Goal: Use online tool/utility: Utilize a website feature to perform a specific function

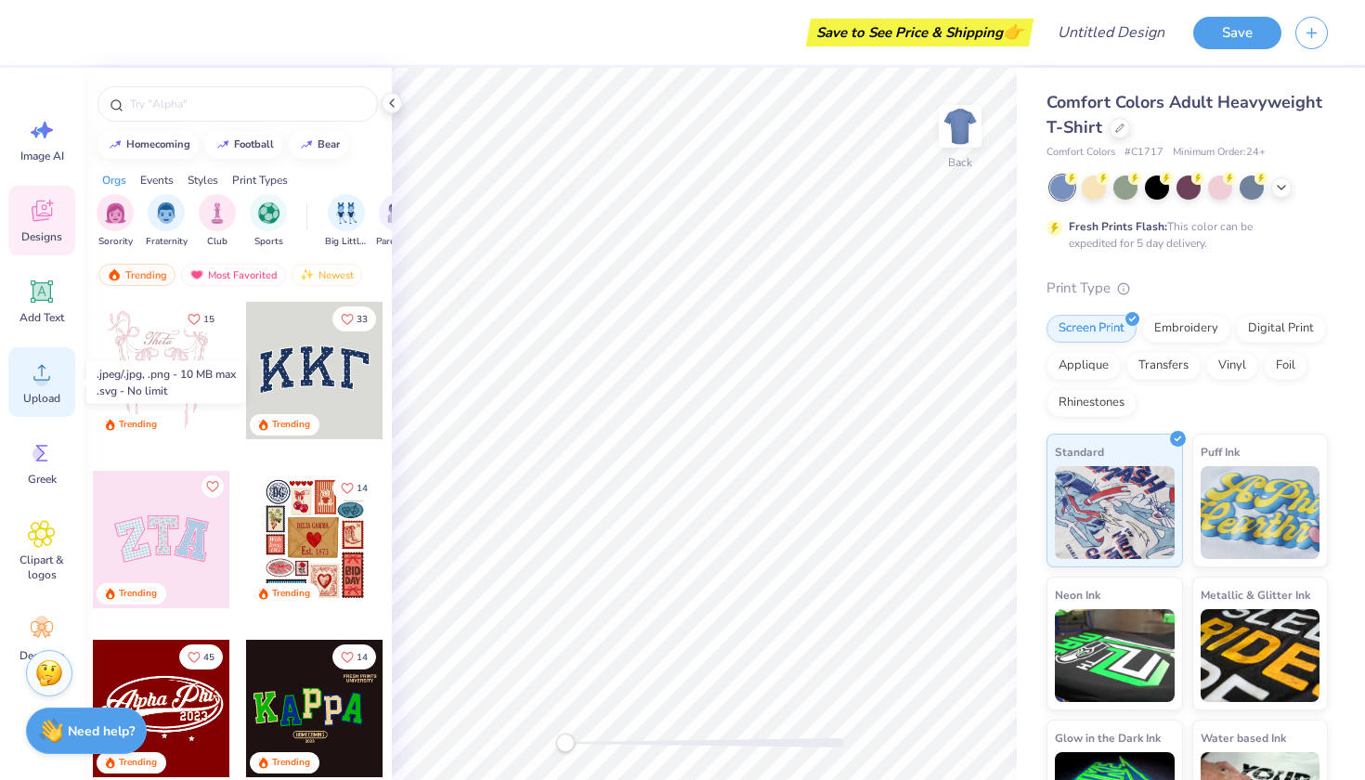
click at [39, 376] on circle at bounding box center [41, 379] width 13 height 13
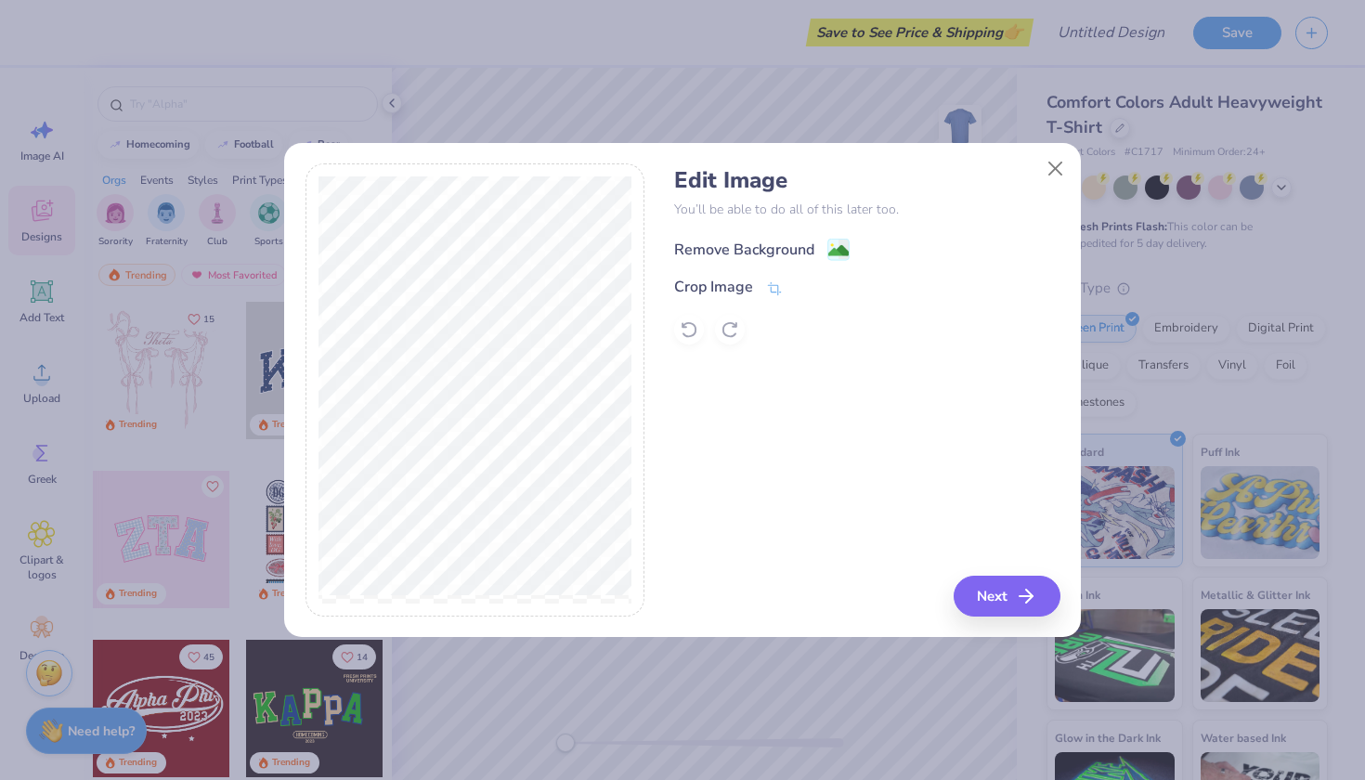
click at [828, 242] on rect at bounding box center [838, 250] width 21 height 21
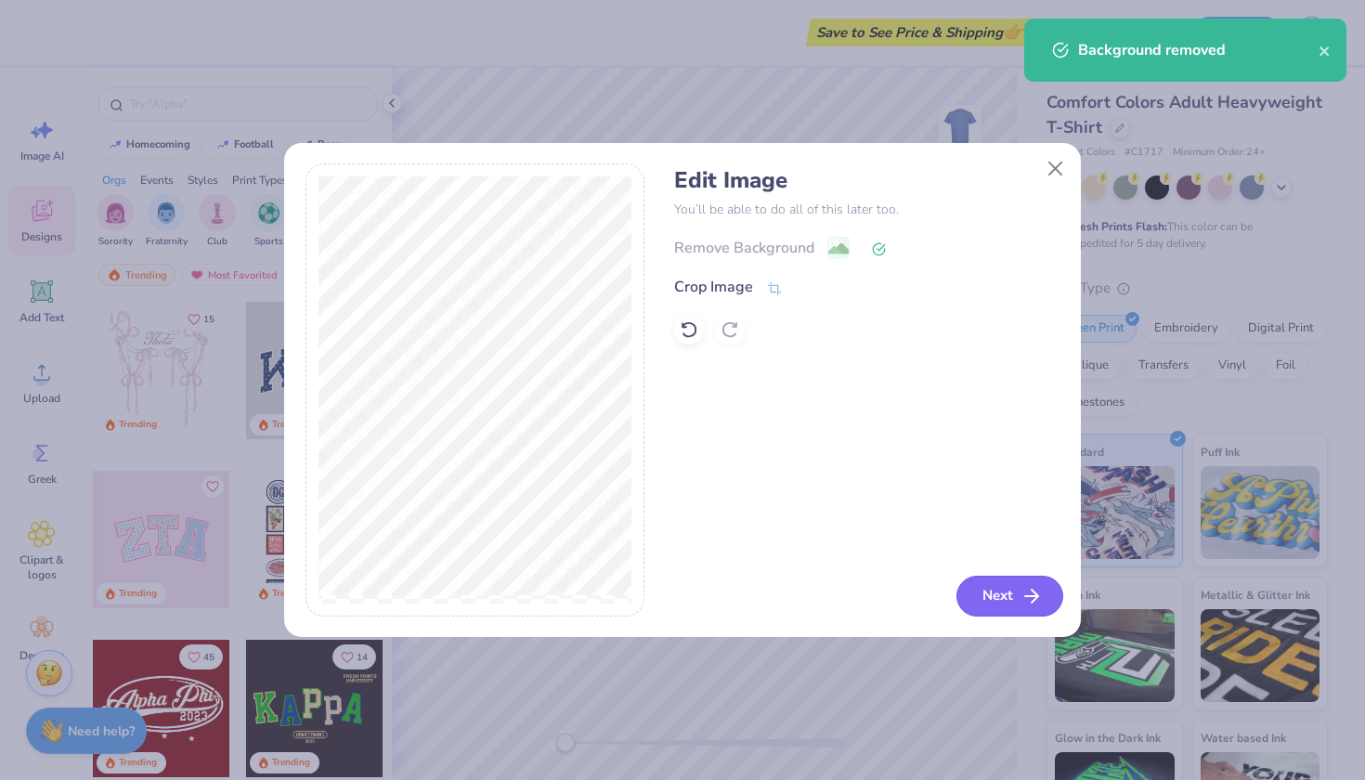
click at [1023, 594] on icon "button" at bounding box center [1031, 596] width 22 height 22
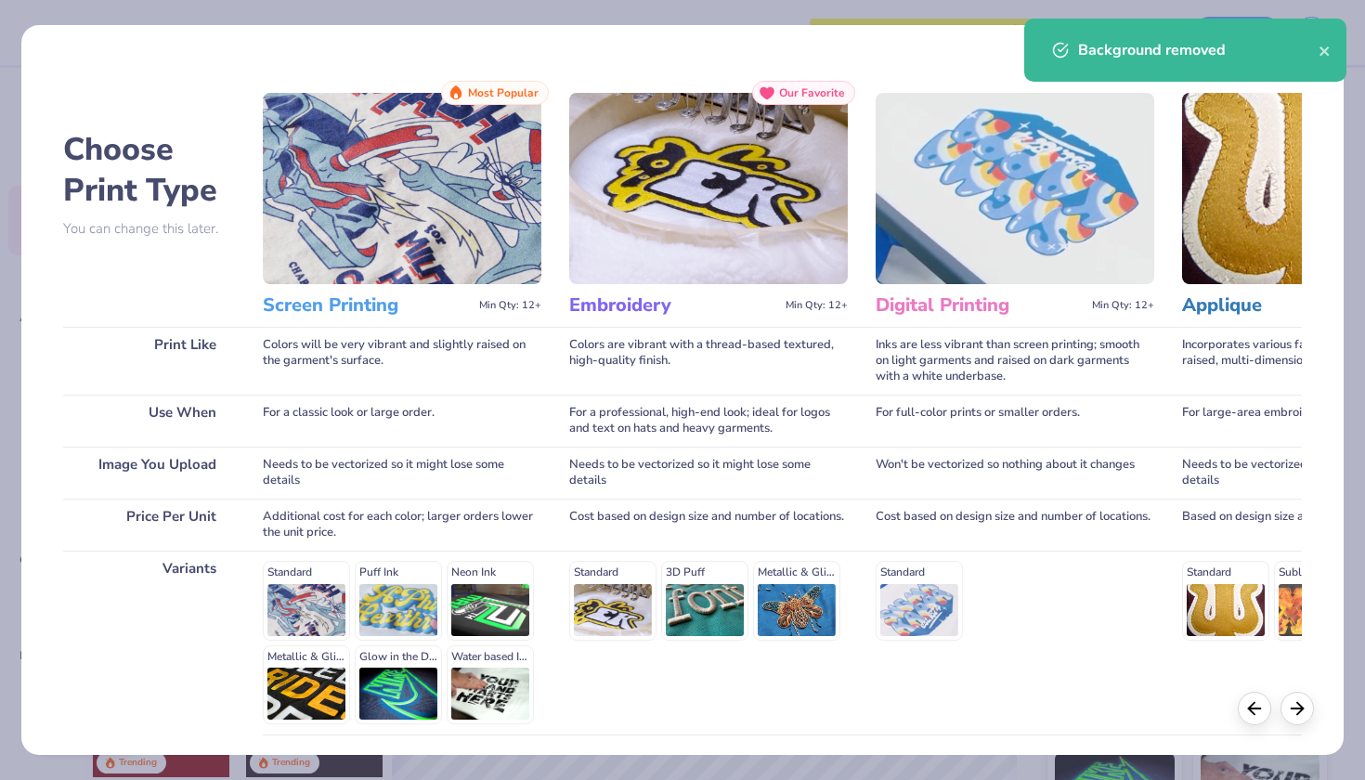
click at [429, 301] on h3 "Screen Printing" at bounding box center [367, 305] width 209 height 24
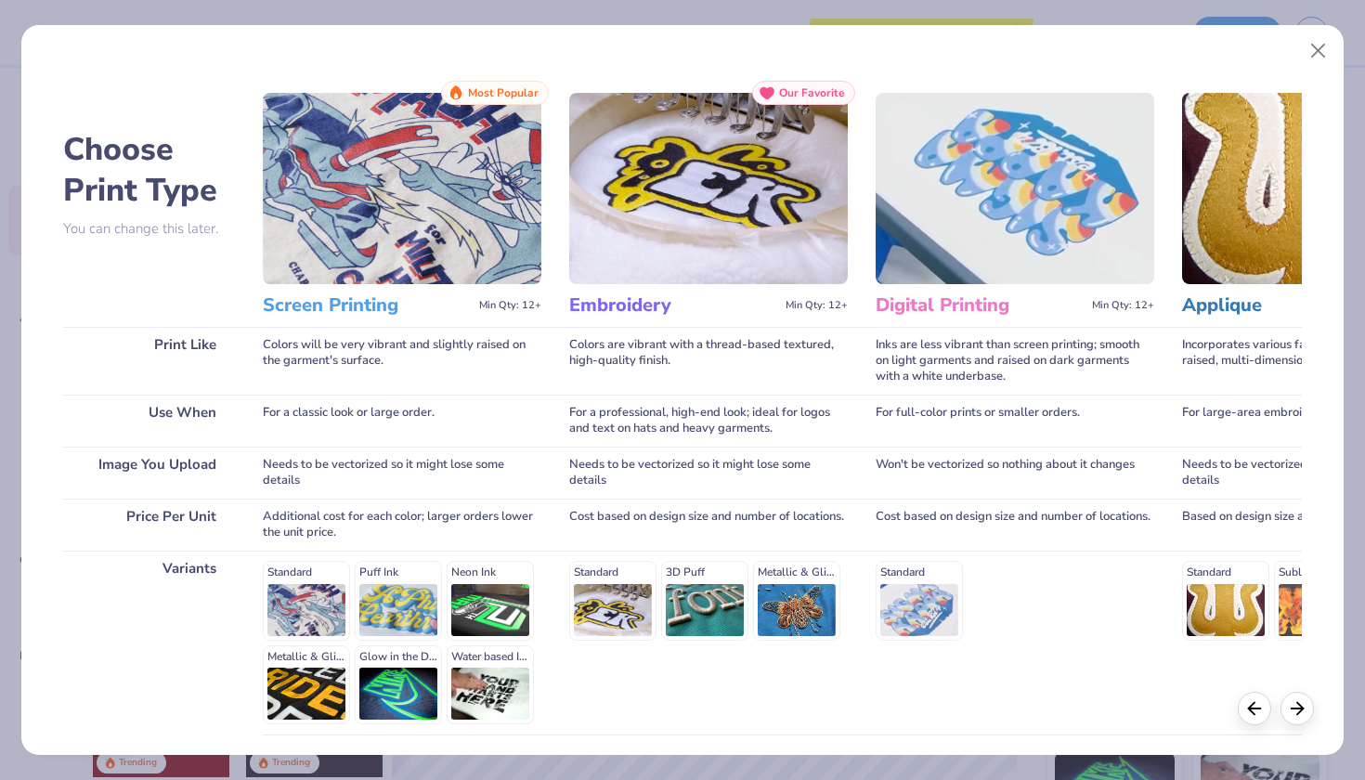
click at [409, 280] on img at bounding box center [402, 188] width 279 height 191
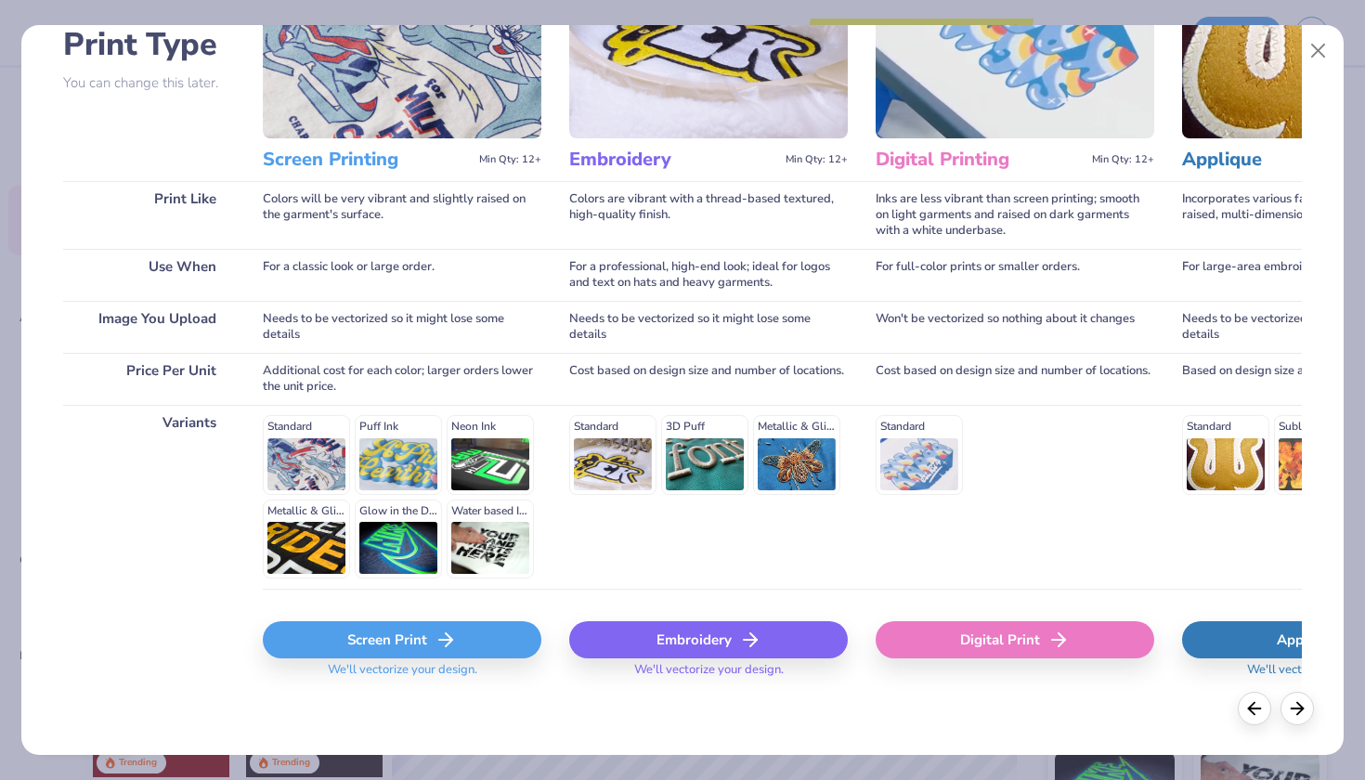
scroll to position [145, 0]
click at [369, 638] on div "Screen Print" at bounding box center [402, 640] width 279 height 37
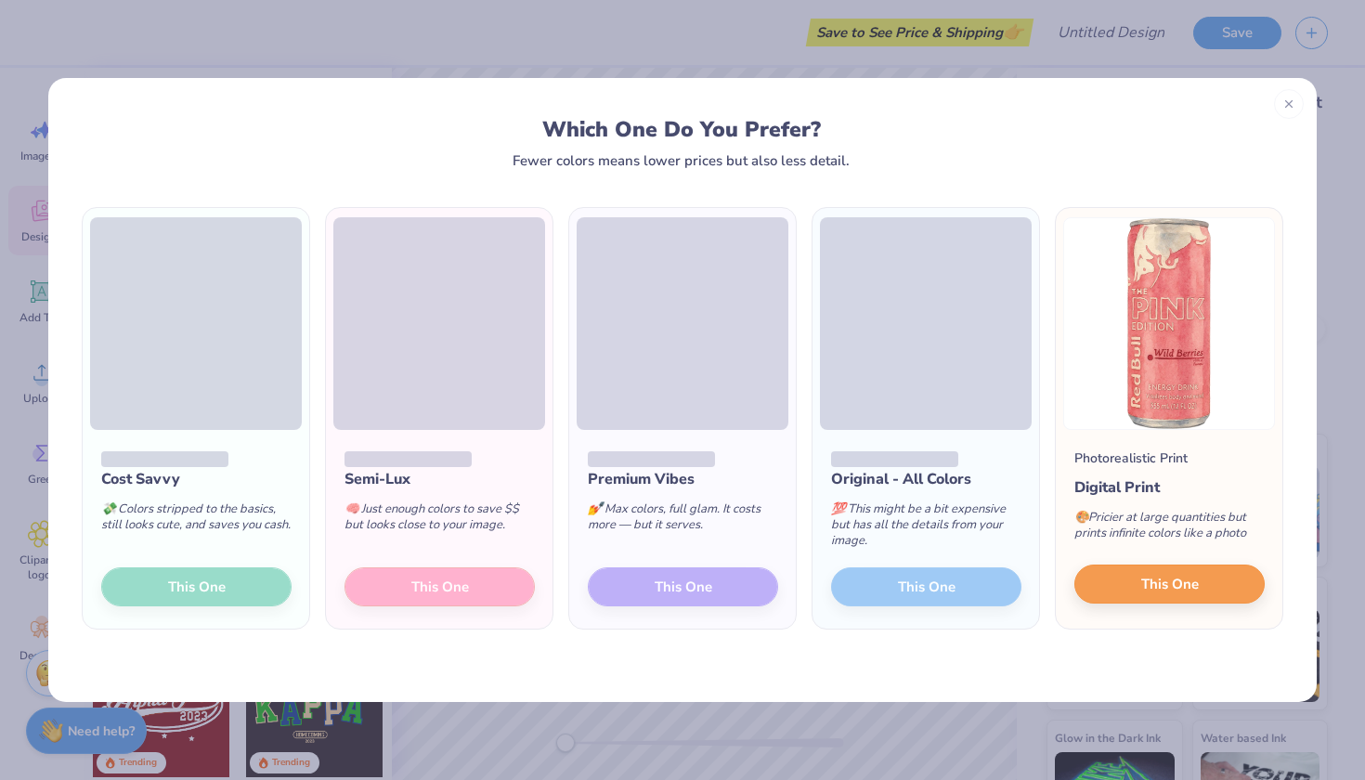
click at [1124, 595] on button "This One" at bounding box center [1169, 584] width 190 height 39
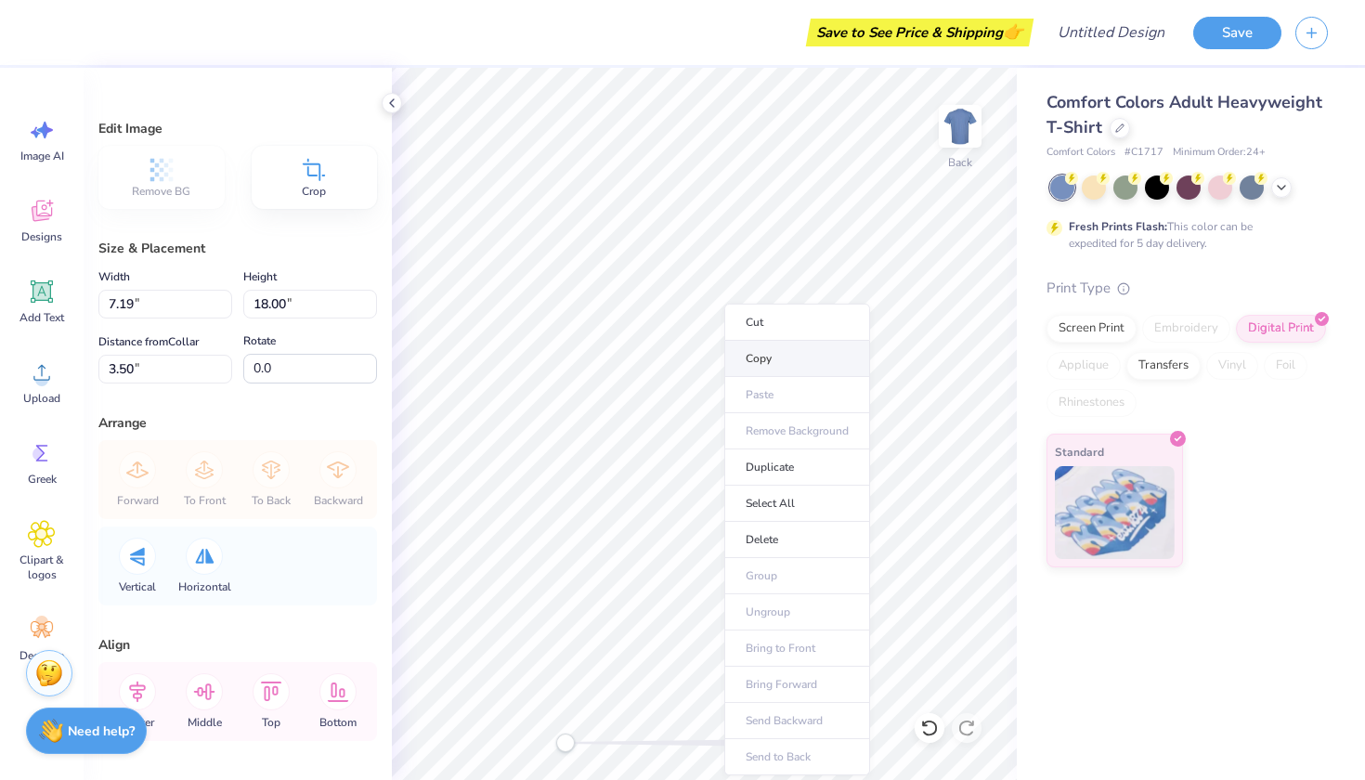
click at [769, 351] on li "Copy" at bounding box center [797, 359] width 146 height 36
click at [758, 357] on li "Copy" at bounding box center [796, 359] width 146 height 36
type input "3.82"
type input "3.34"
type input "8.35"
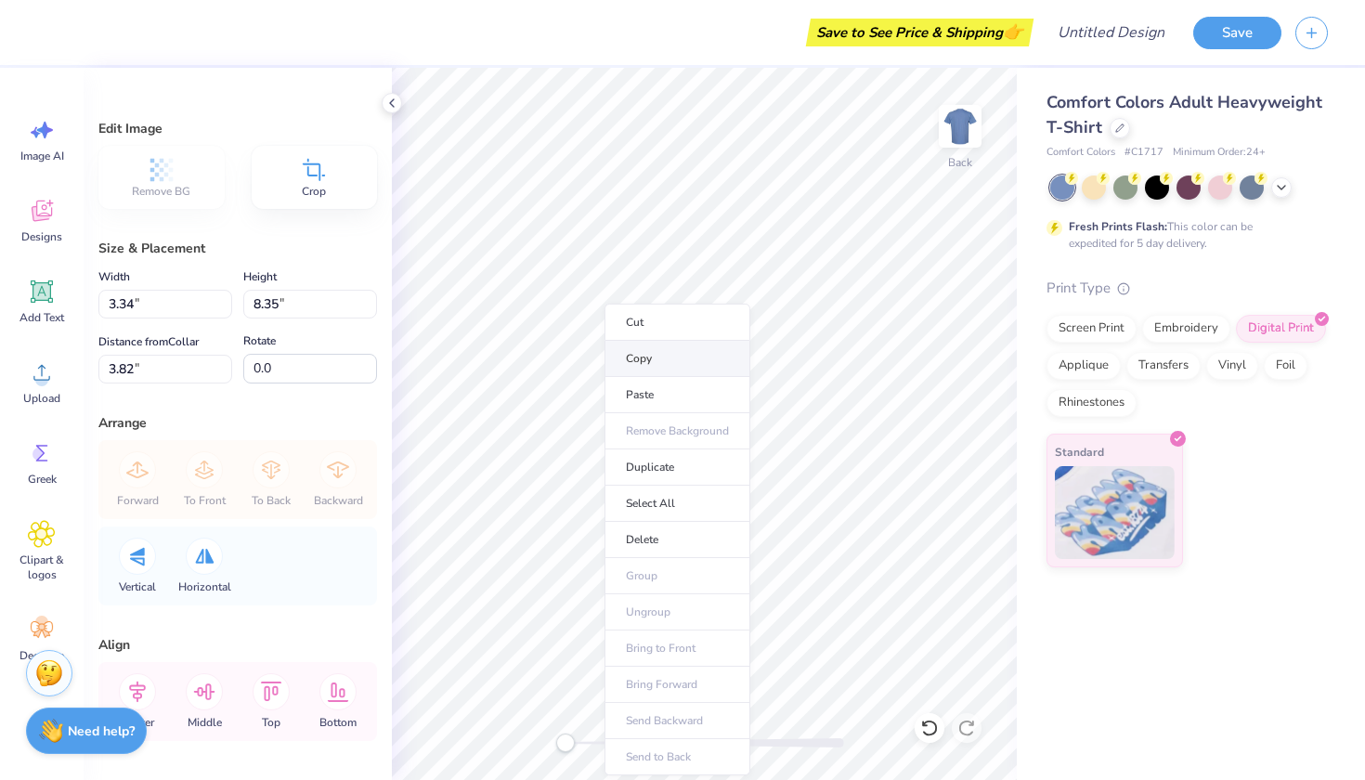
click at [625, 366] on li "Copy" at bounding box center [677, 359] width 146 height 36
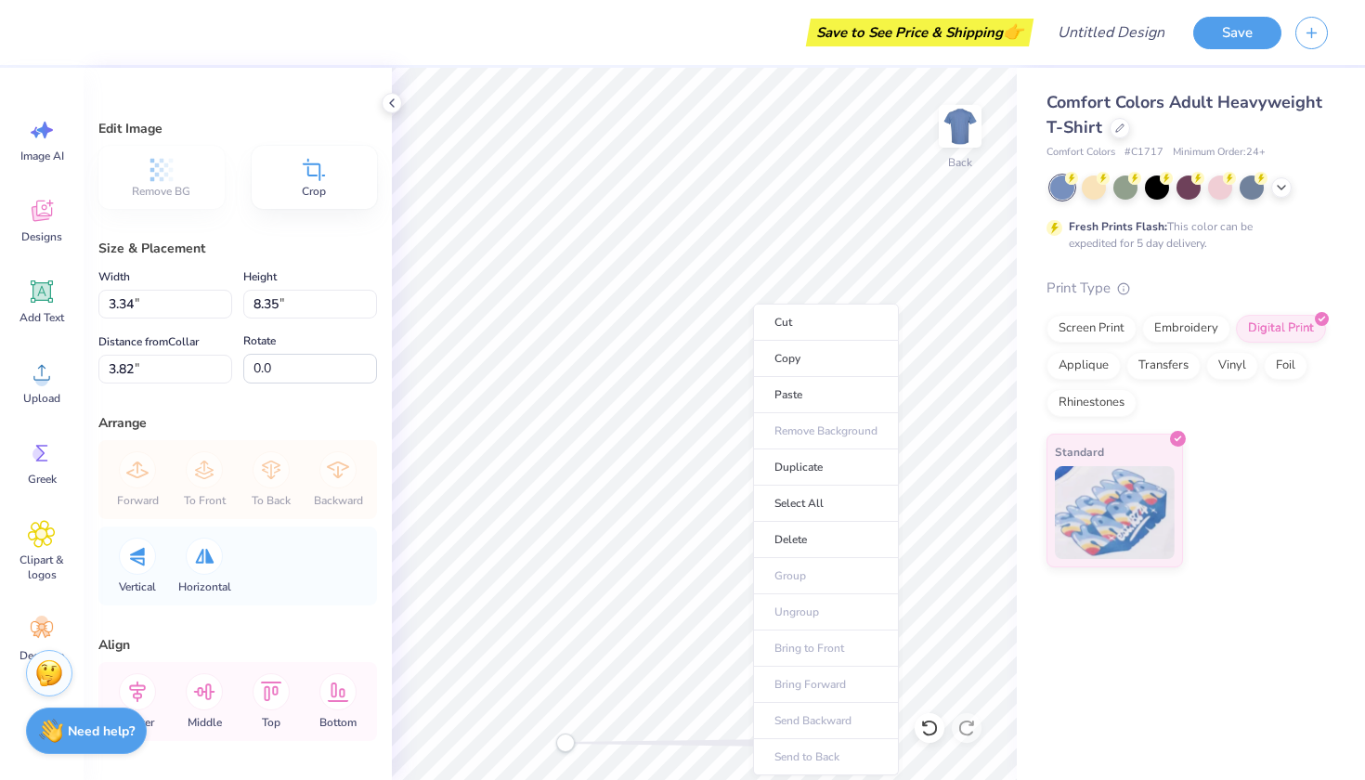
click at [753, 376] on li "Copy" at bounding box center [826, 359] width 146 height 36
